Goal: Navigation & Orientation: Find specific page/section

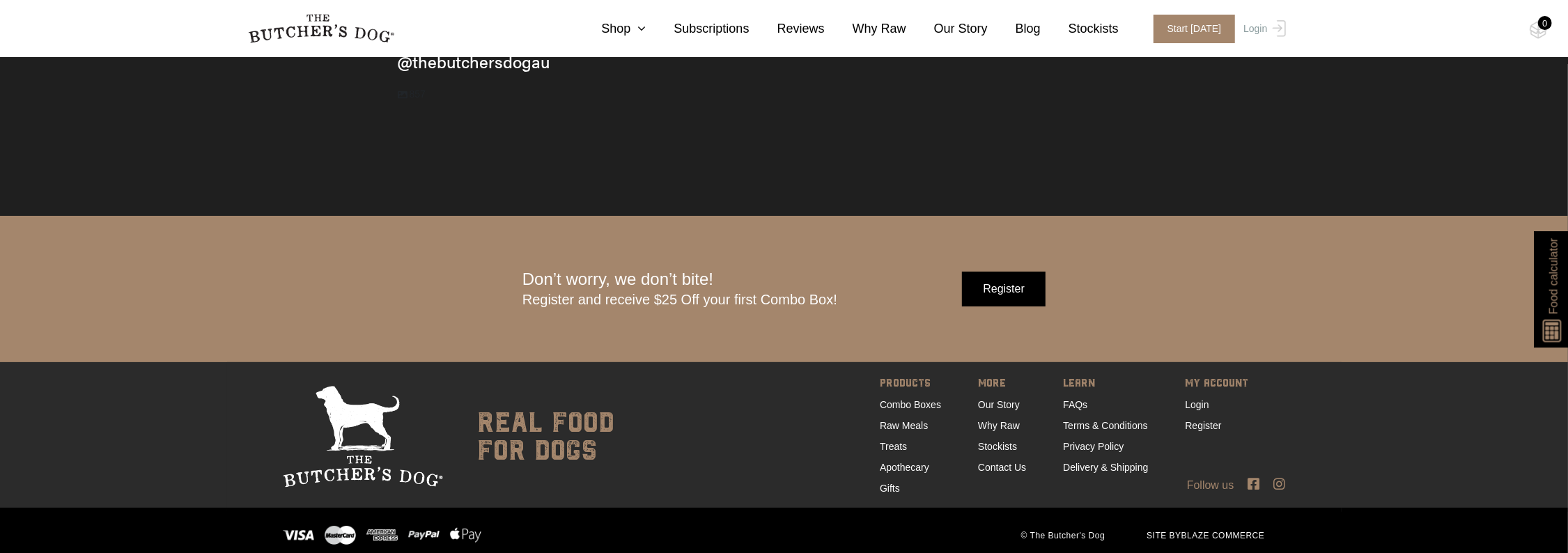
scroll to position [4900, 0]
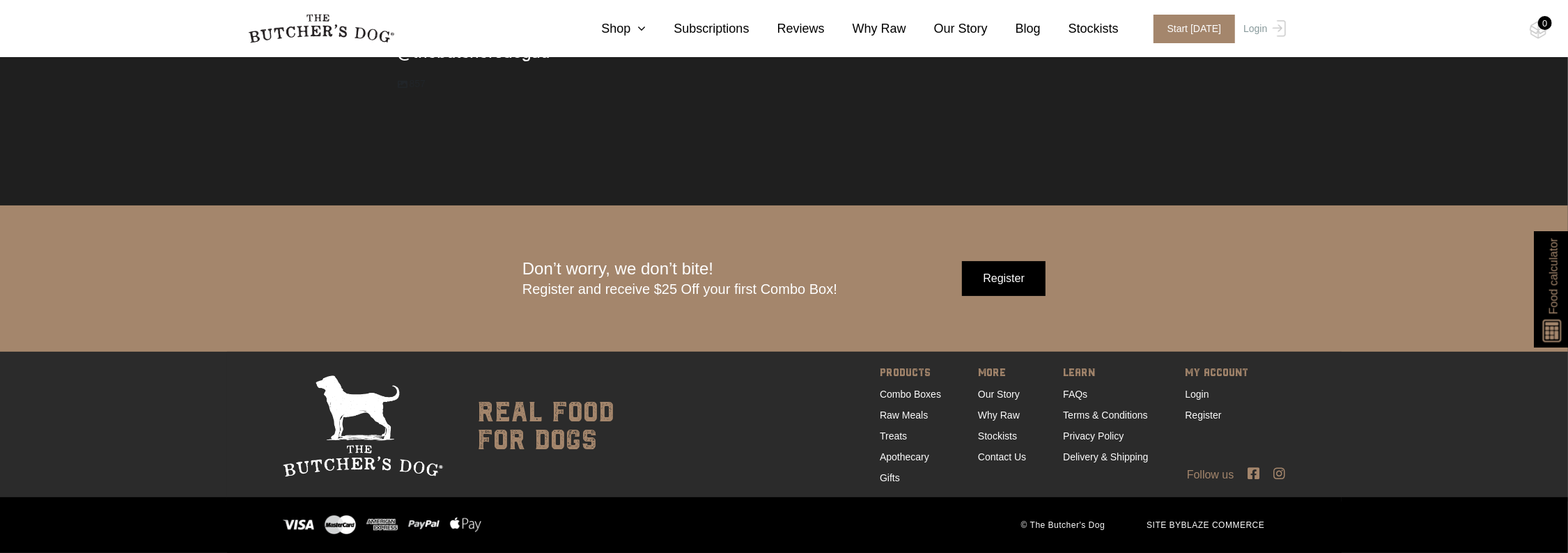
click at [321, 23] on img at bounding box center [321, 29] width 146 height 29
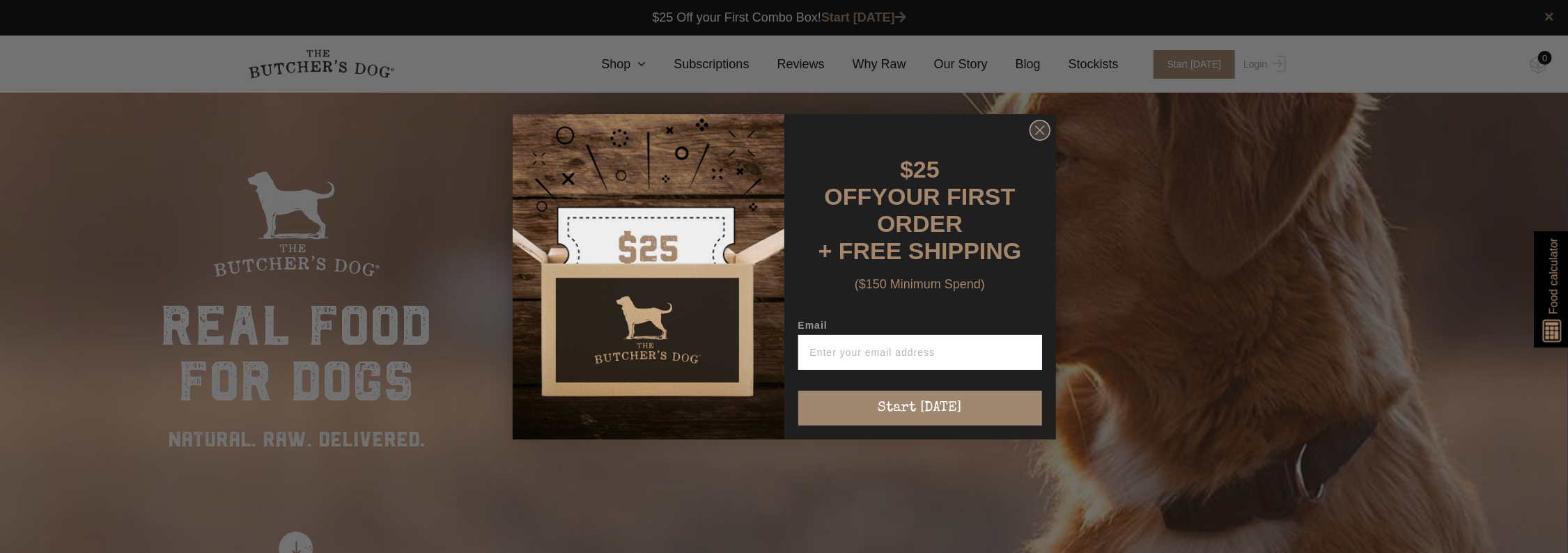
click at [1037, 131] on circle "Close dialog" at bounding box center [1039, 129] width 20 height 20
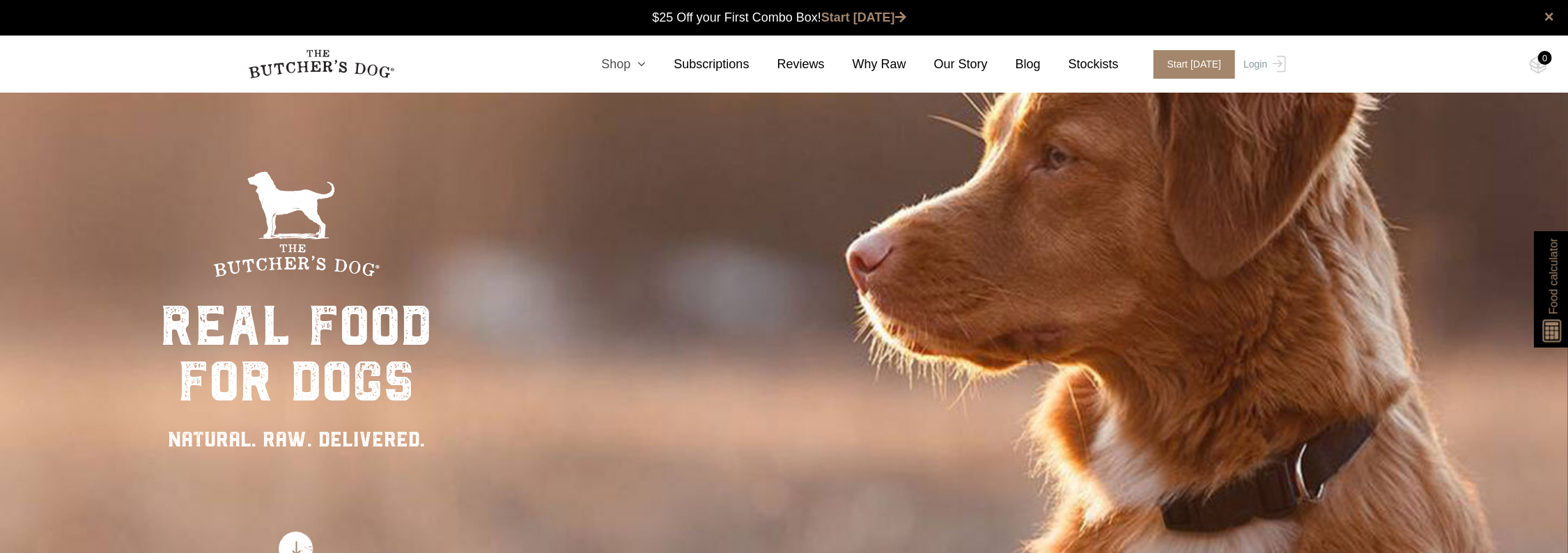
click at [646, 70] on icon at bounding box center [638, 63] width 15 height 13
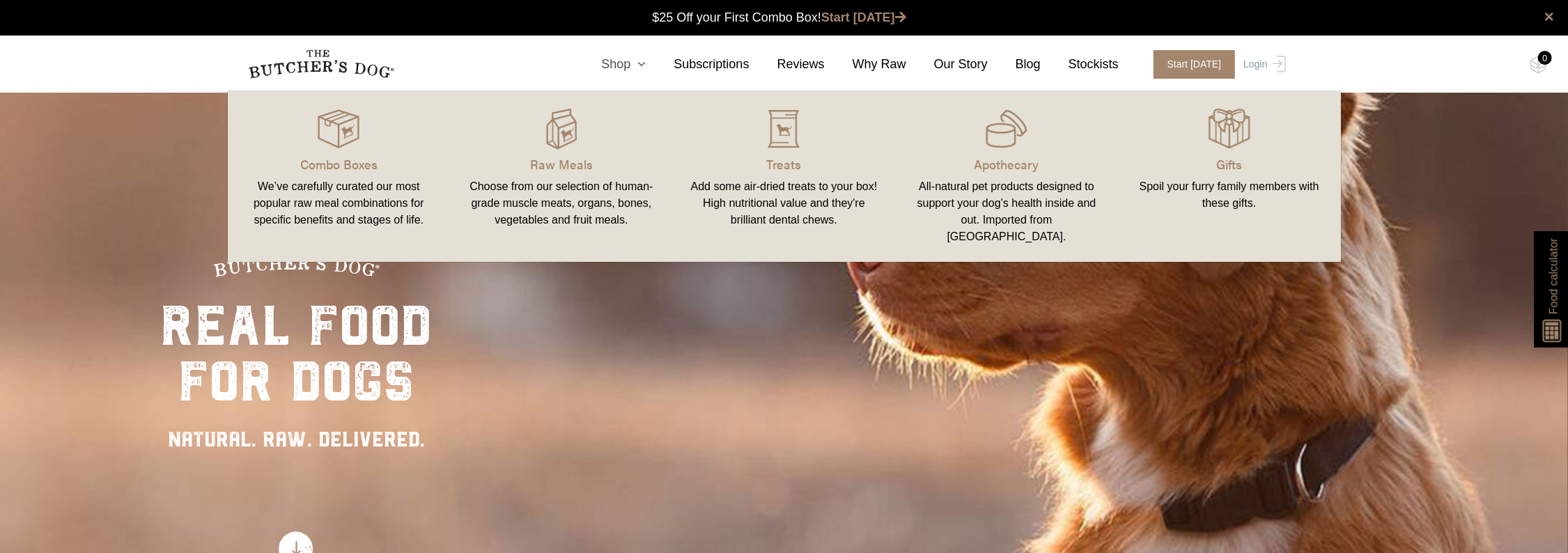
click at [643, 64] on link "Shop" at bounding box center [609, 64] width 72 height 18
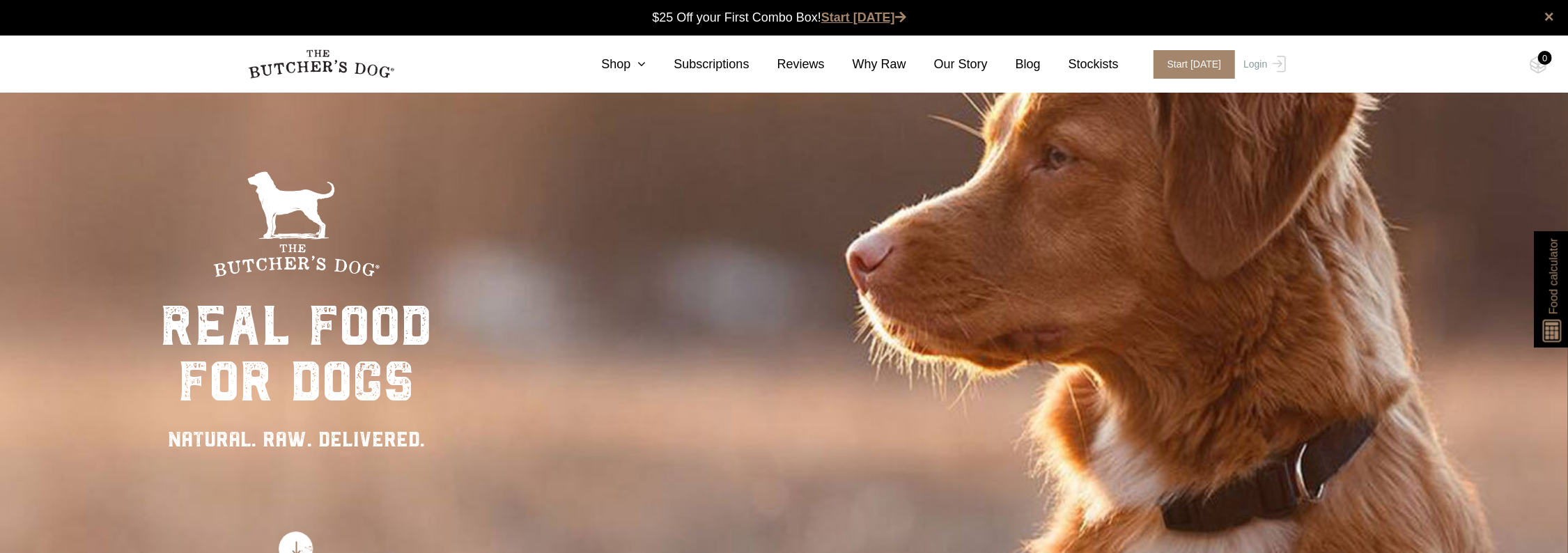
click at [840, 18] on link "Start [DATE]" at bounding box center [863, 17] width 85 height 14
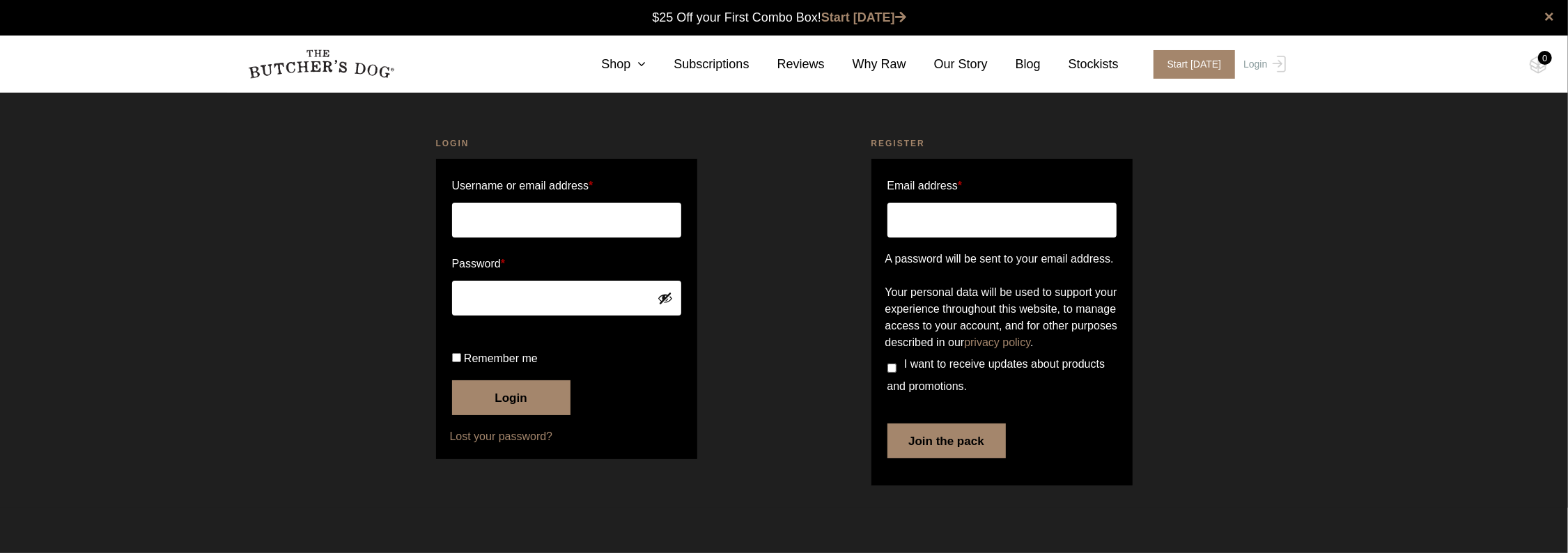
click at [304, 57] on img at bounding box center [321, 64] width 146 height 29
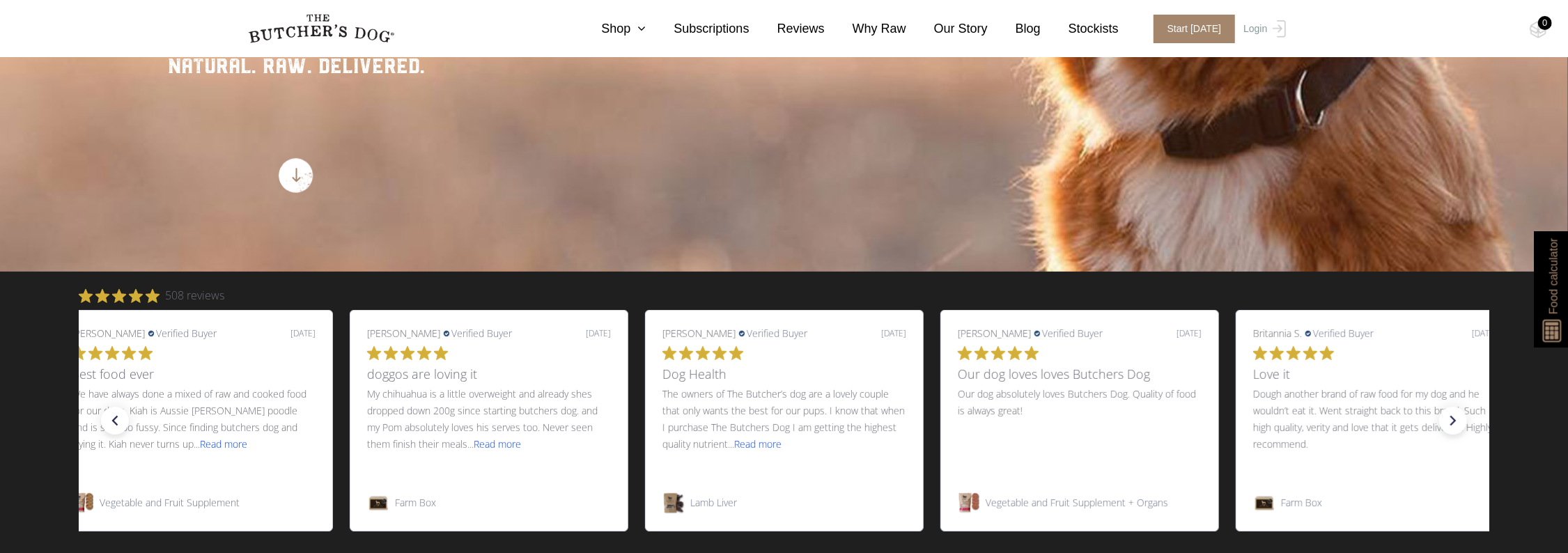
scroll to position [417, 0]
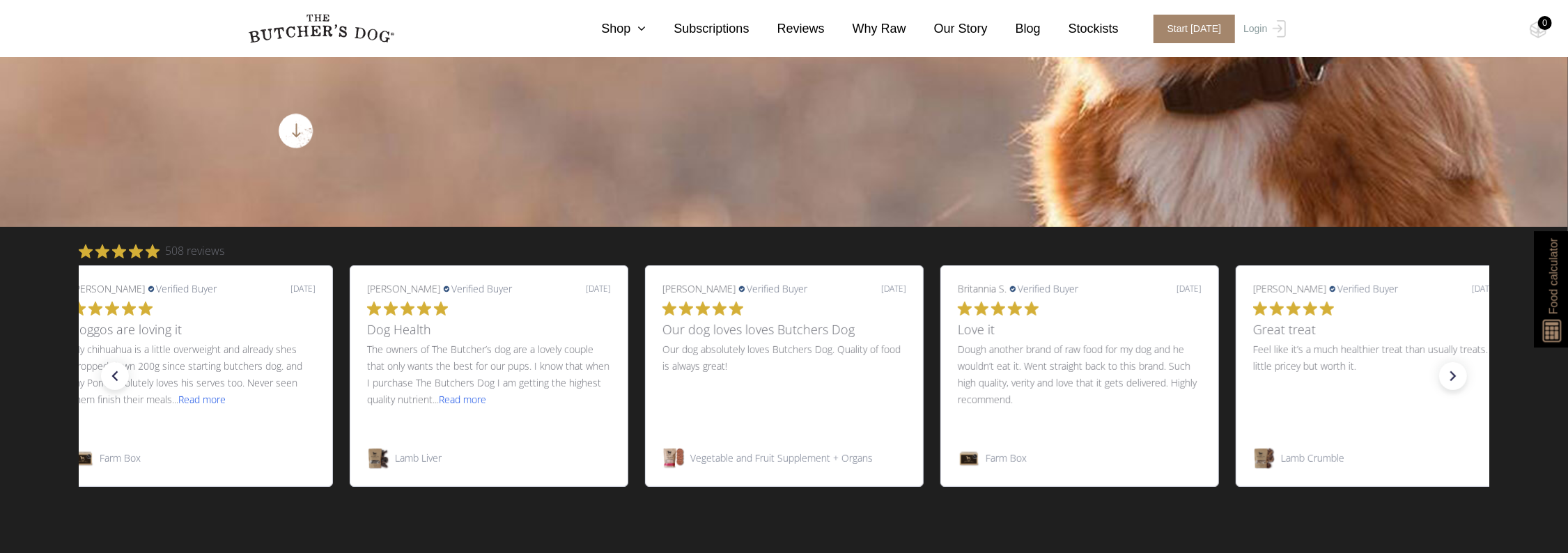
click at [301, 128] on img at bounding box center [296, 131] width 35 height 35
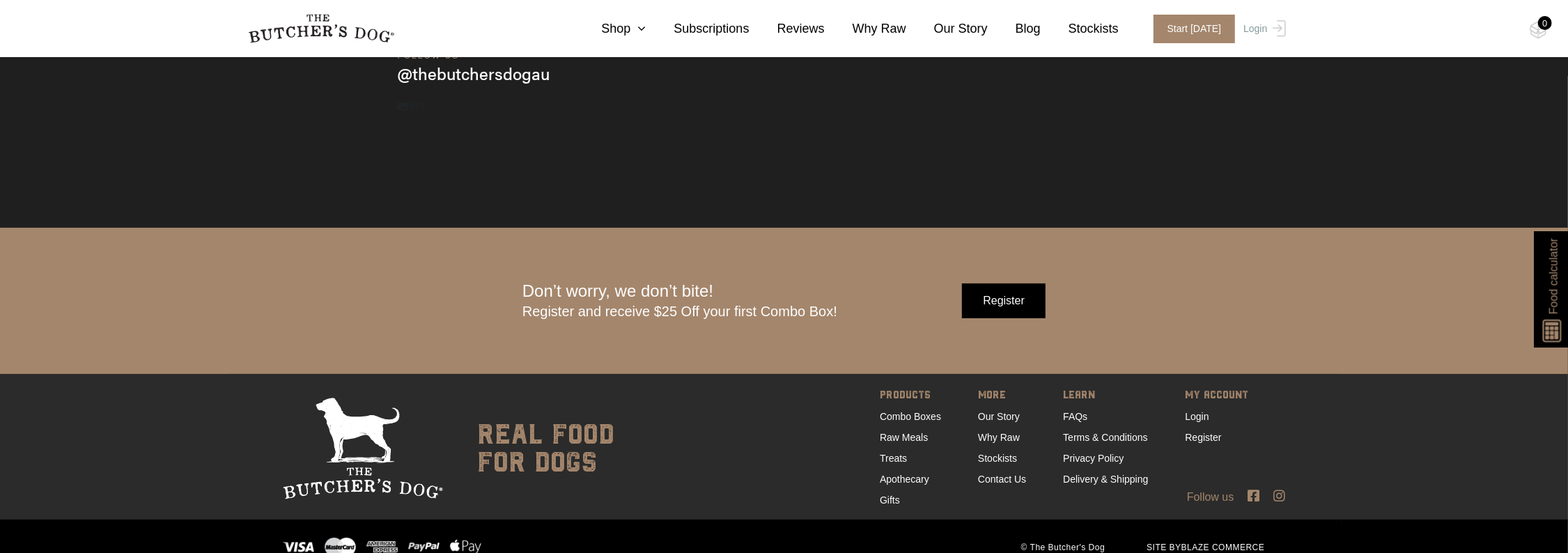
scroll to position [4900, 0]
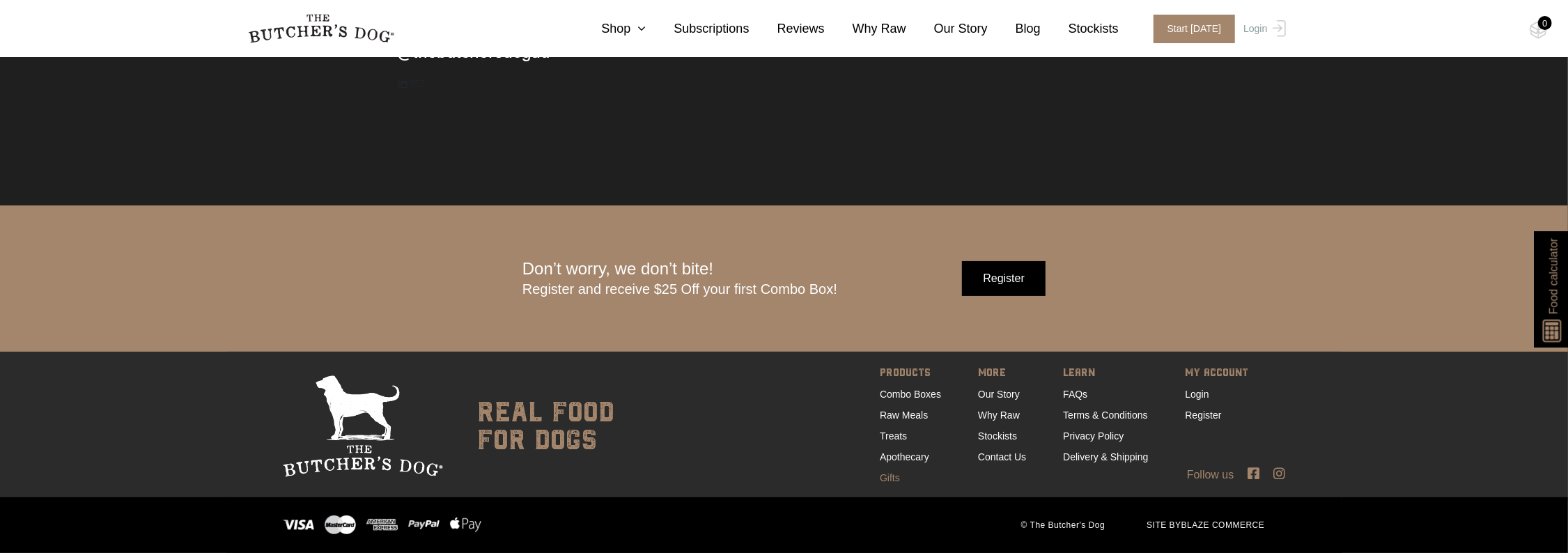
click at [894, 473] on link "Gifts" at bounding box center [889, 477] width 20 height 11
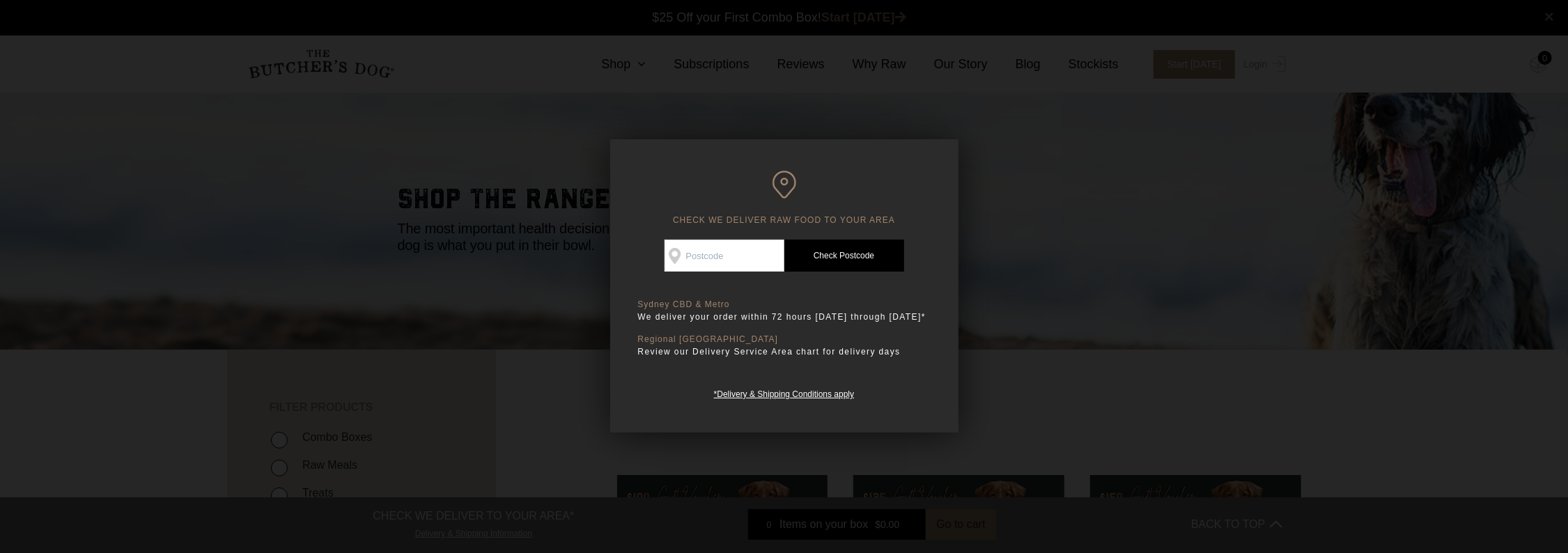
click at [425, 124] on div at bounding box center [784, 276] width 1568 height 553
